Goal: Task Accomplishment & Management: Complete application form

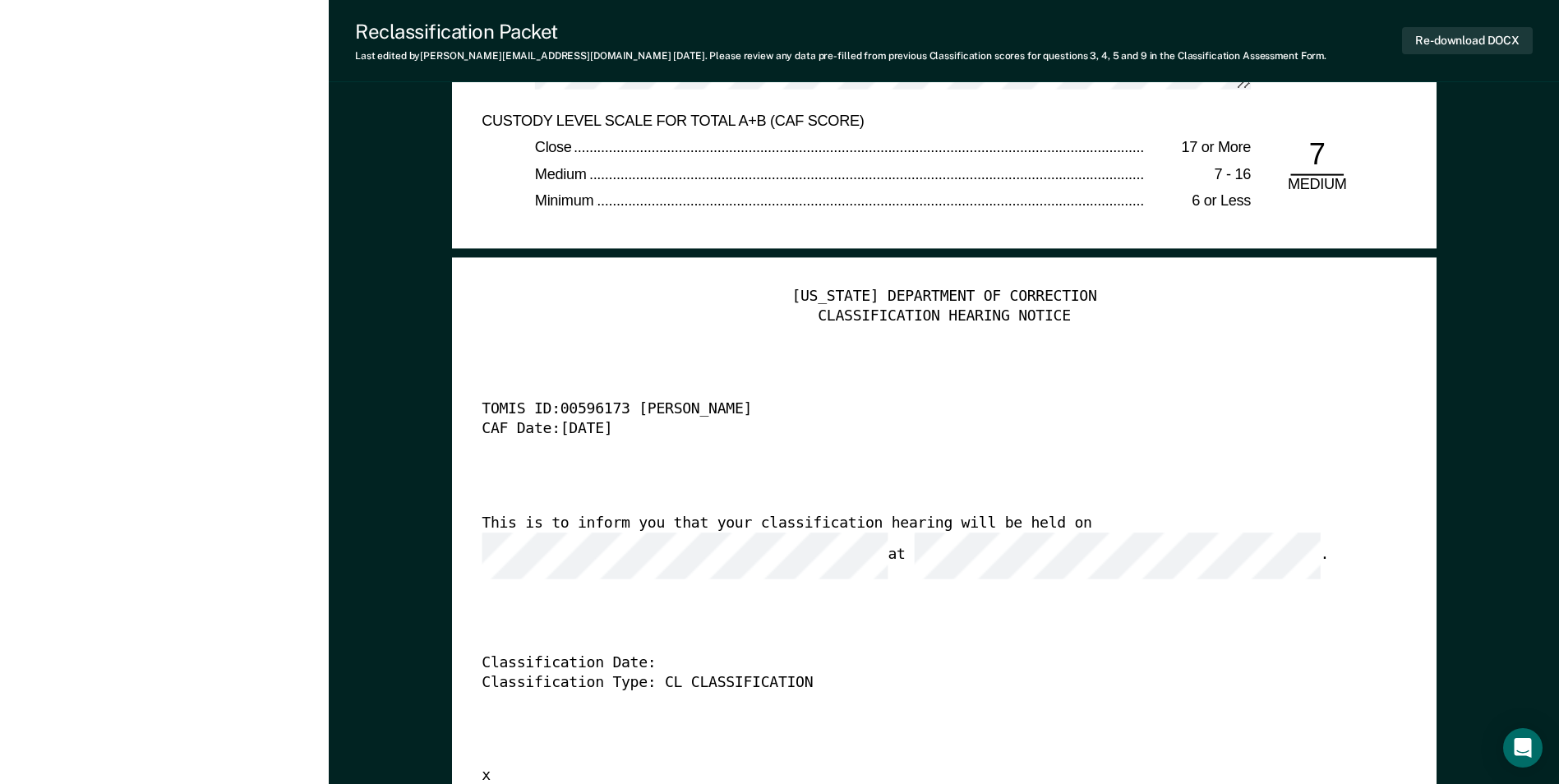
scroll to position [4190, 0]
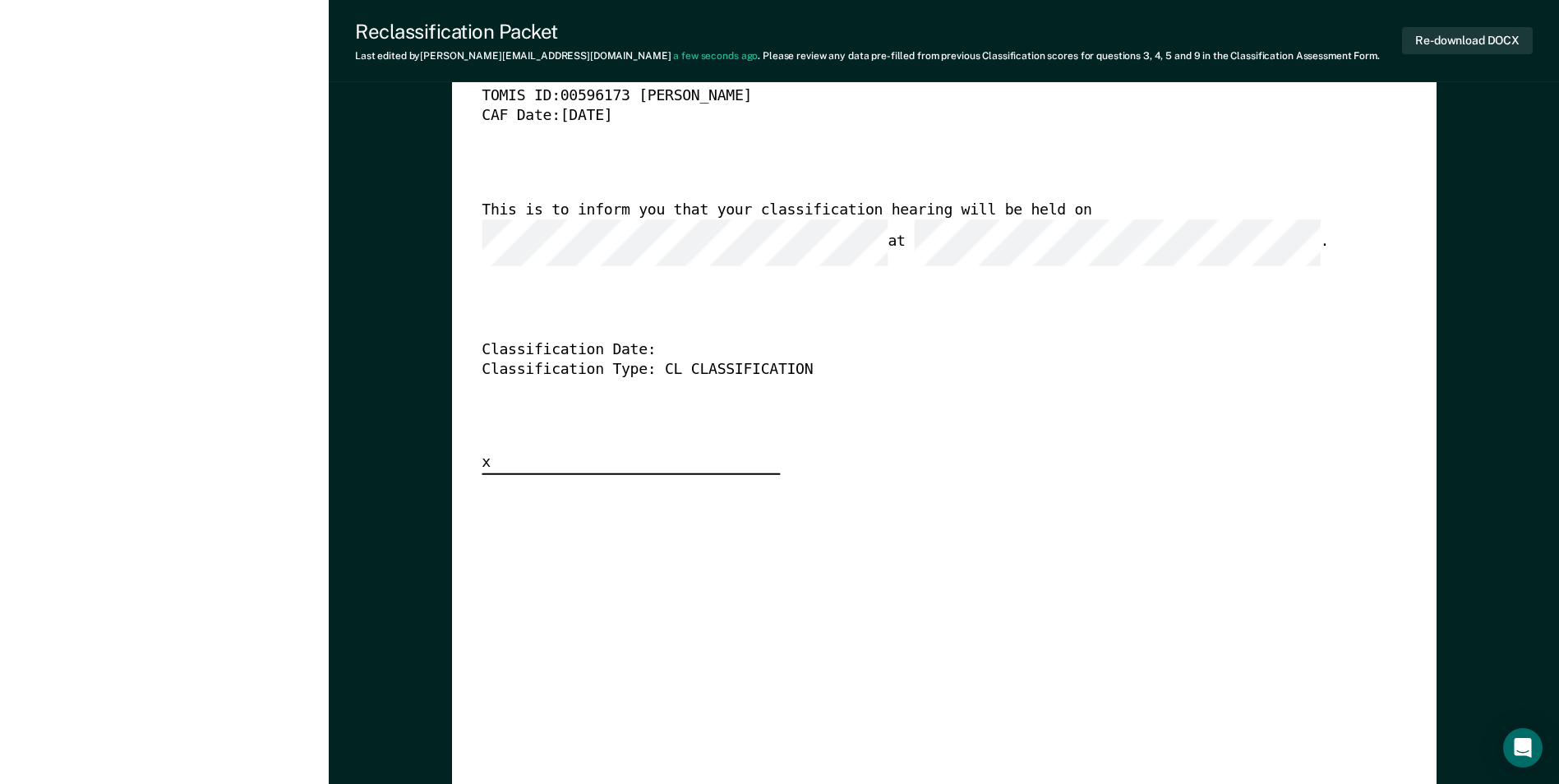
click at [1018, 443] on div "[US_STATE] DEPARTMENT OF CORRECTION CLASSIFICATION HEARING NOTICE TOMIS ID: 005…" at bounding box center [944, 224] width 924 height 501
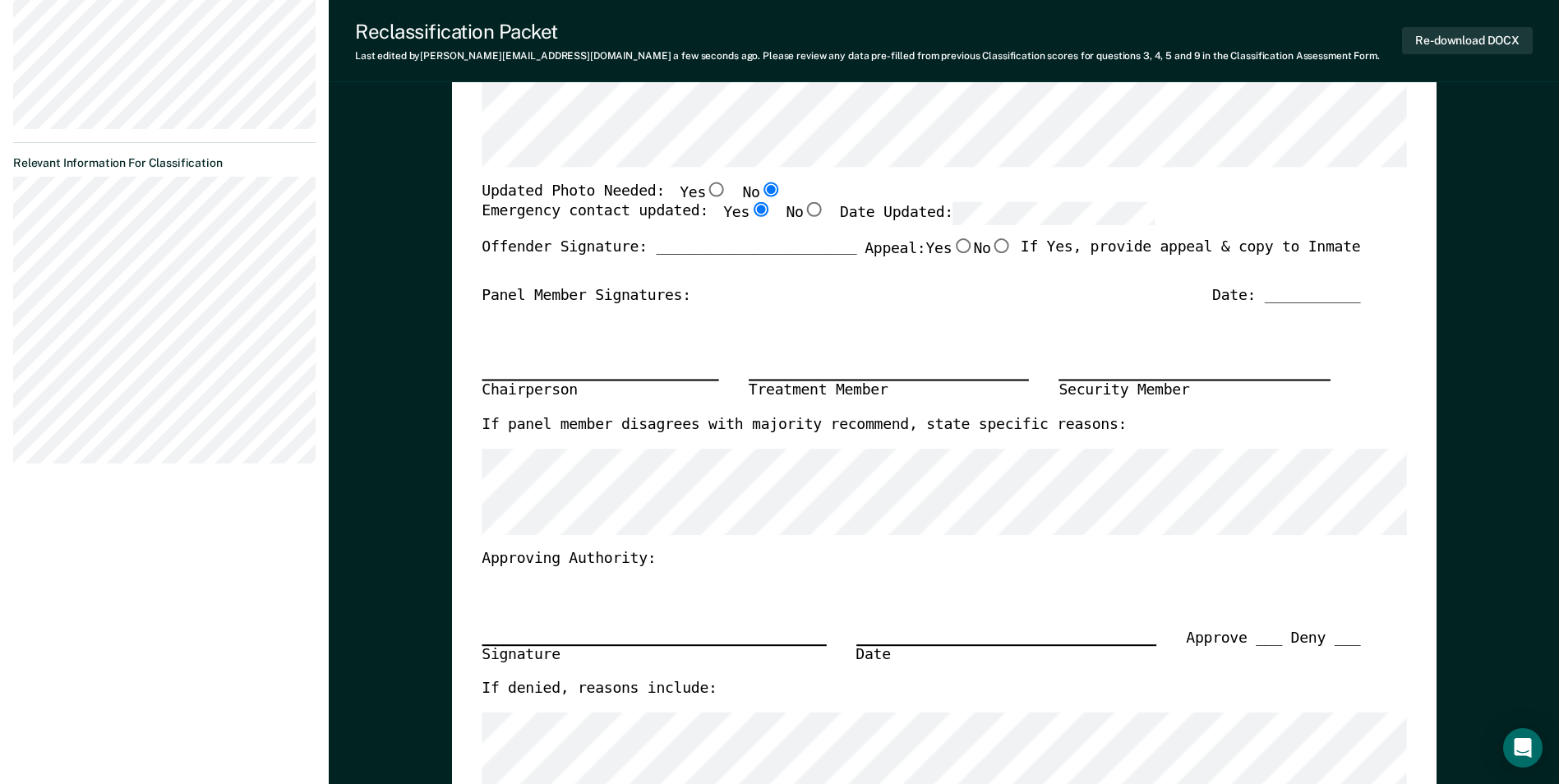
scroll to position [329, 0]
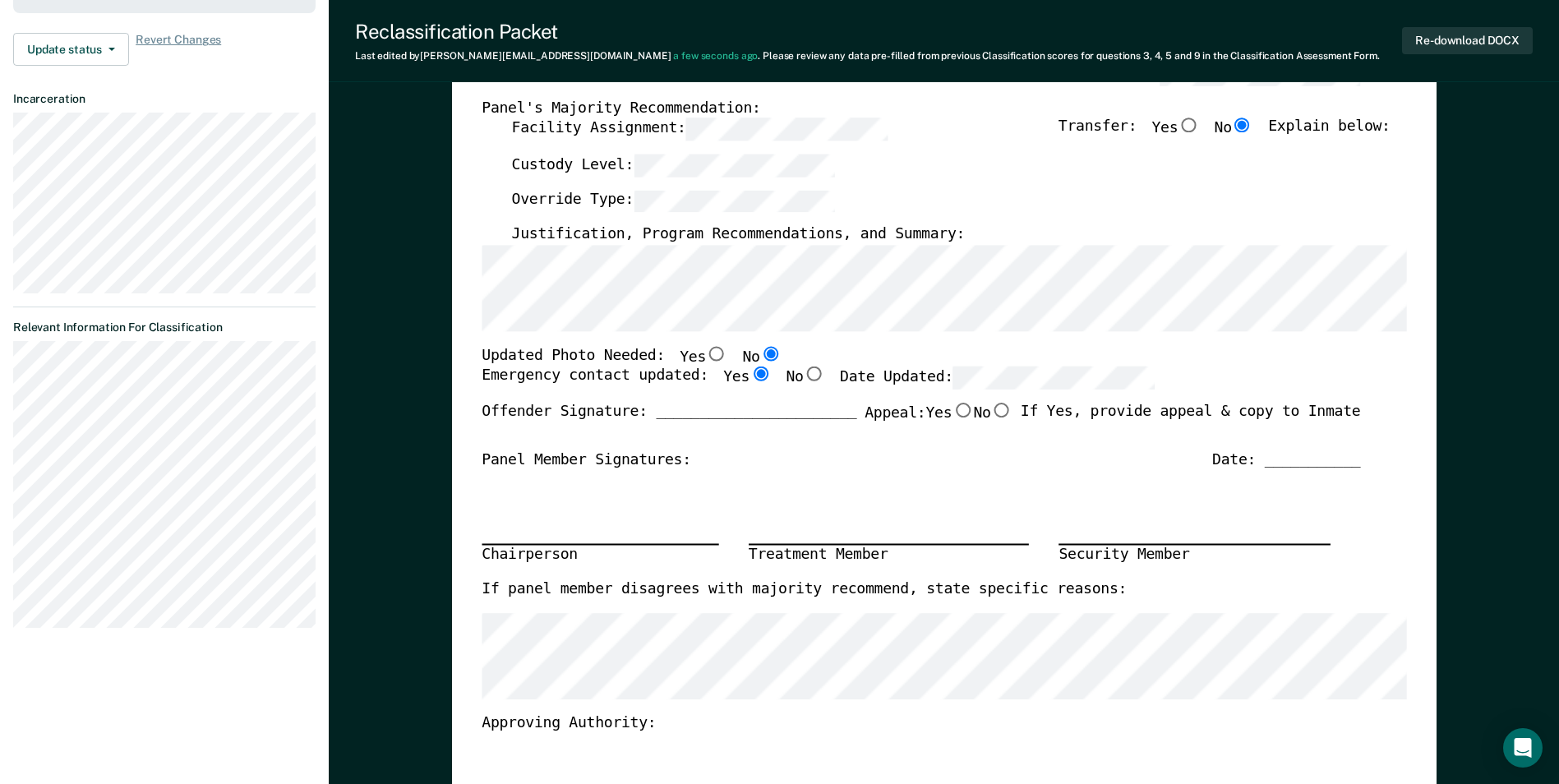
click at [889, 470] on div "Panel Member Signatures: Date: ___________" at bounding box center [920, 460] width 879 height 19
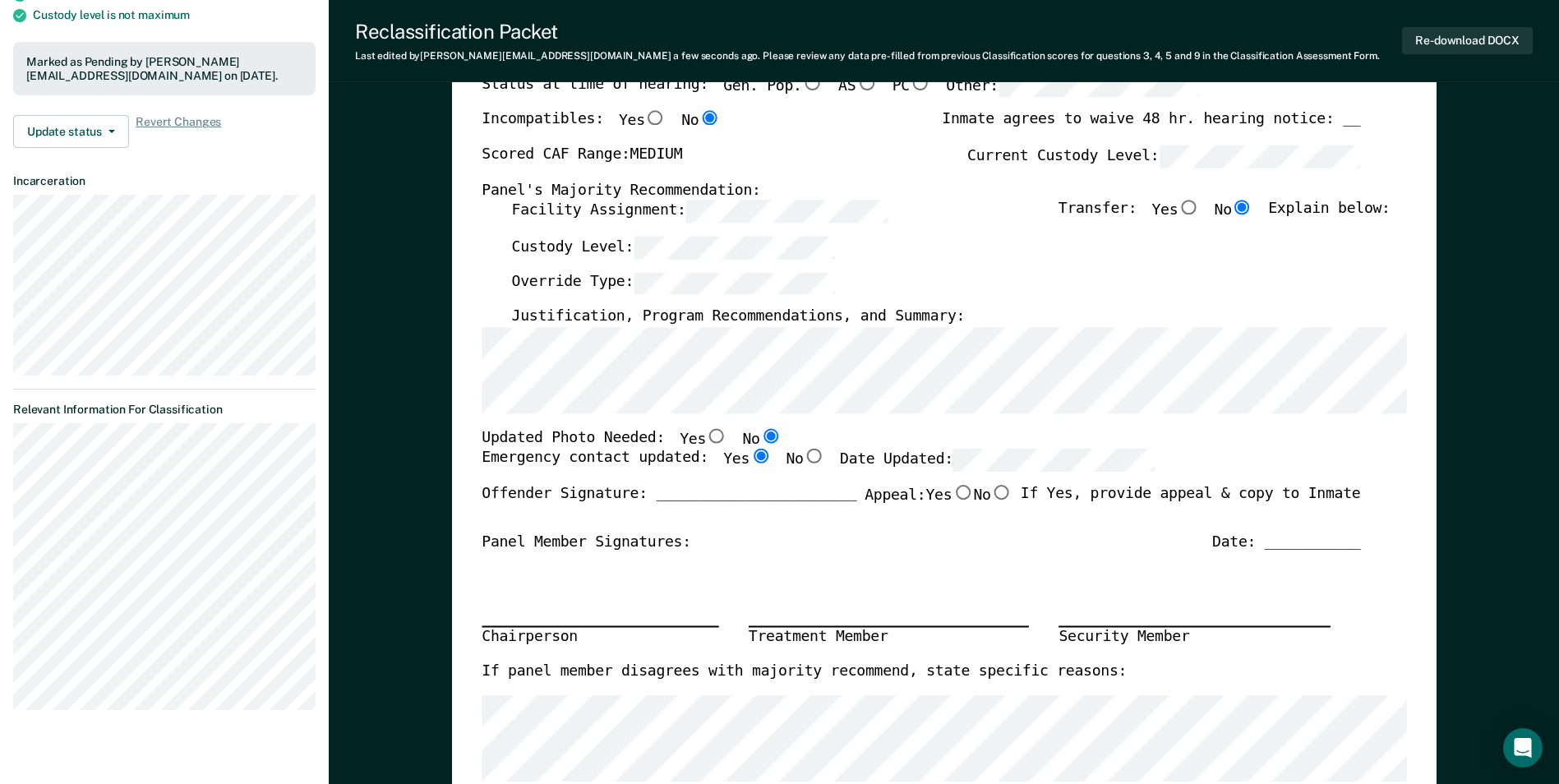
scroll to position [0, 0]
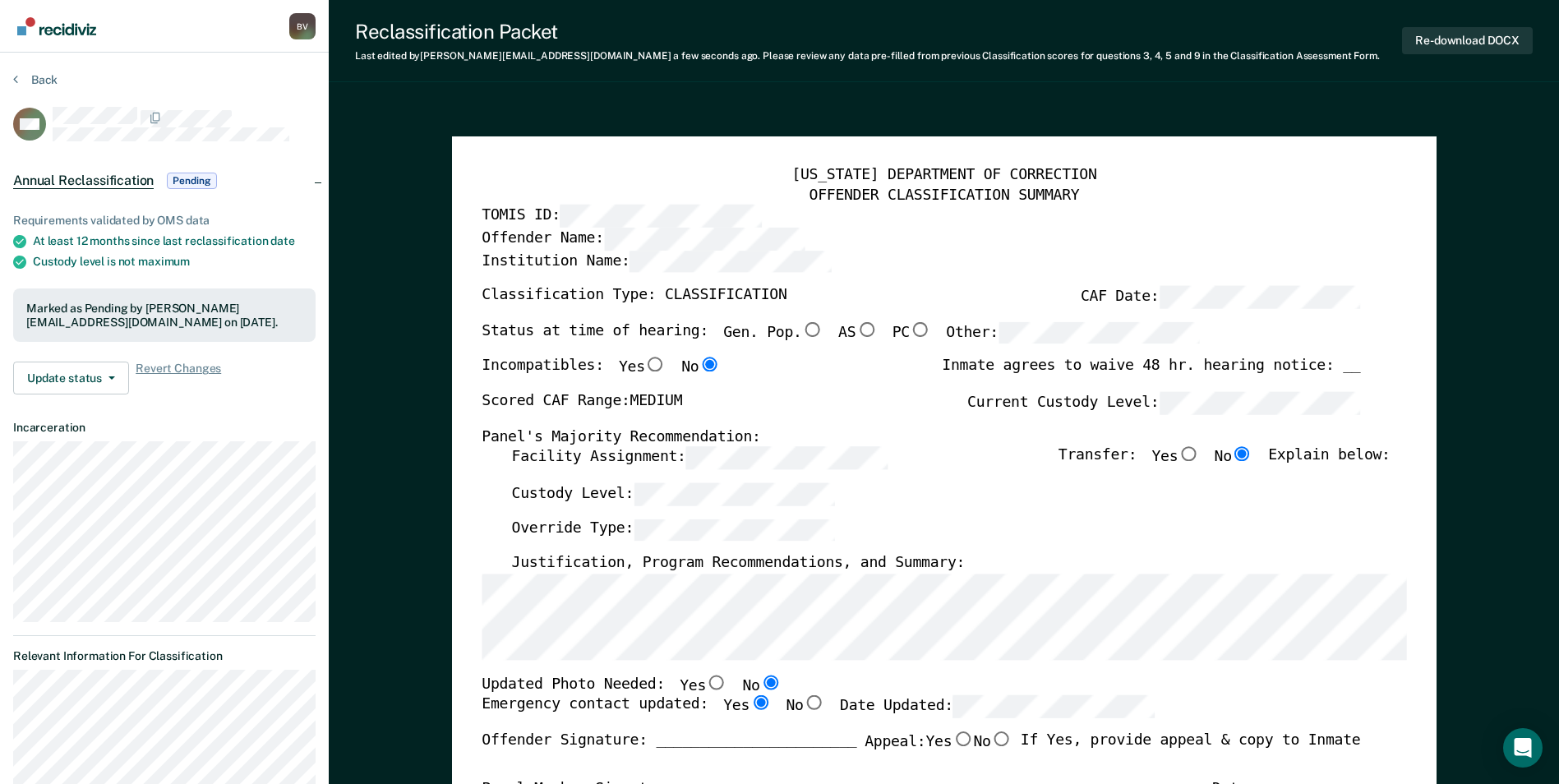
click at [1050, 506] on div "Custody Level:" at bounding box center [950, 501] width 879 height 36
click at [1452, 38] on button "Re-download DOCX" at bounding box center [1467, 41] width 131 height 27
type textarea "x"
